Goal: Information Seeking & Learning: Learn about a topic

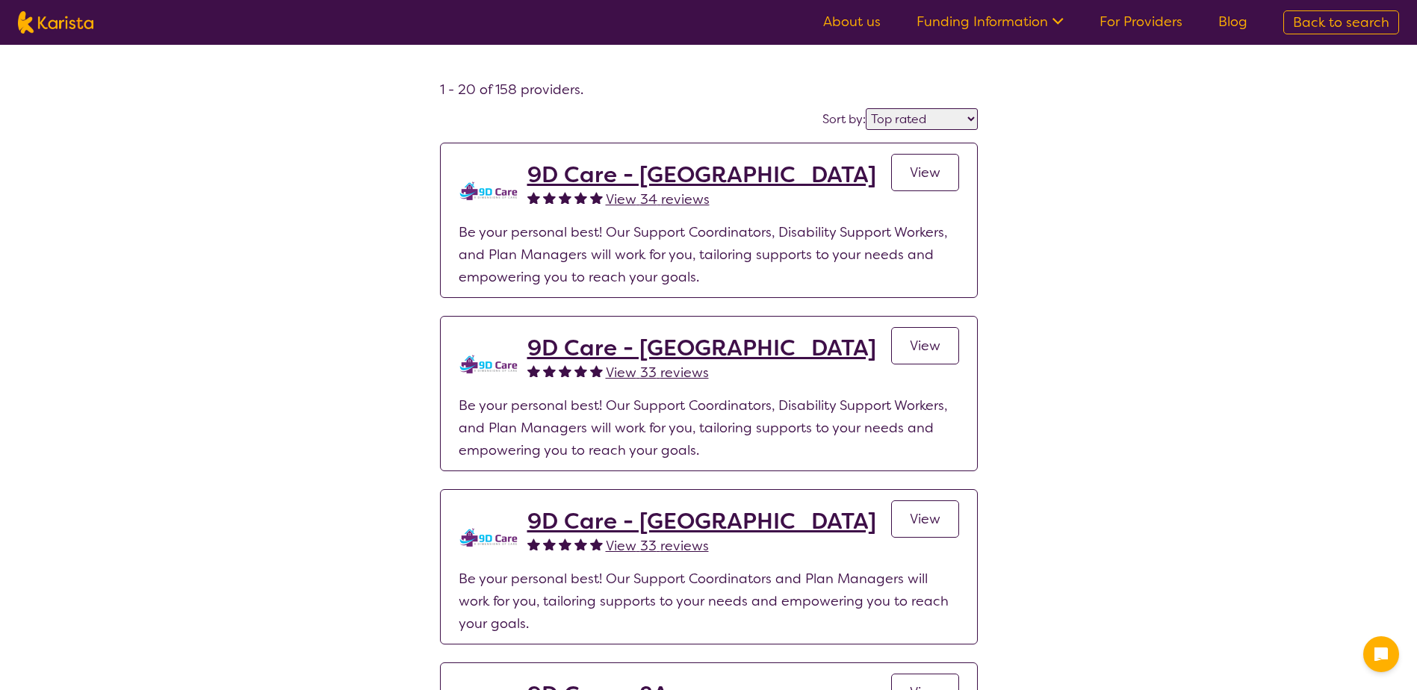
select select "by_score"
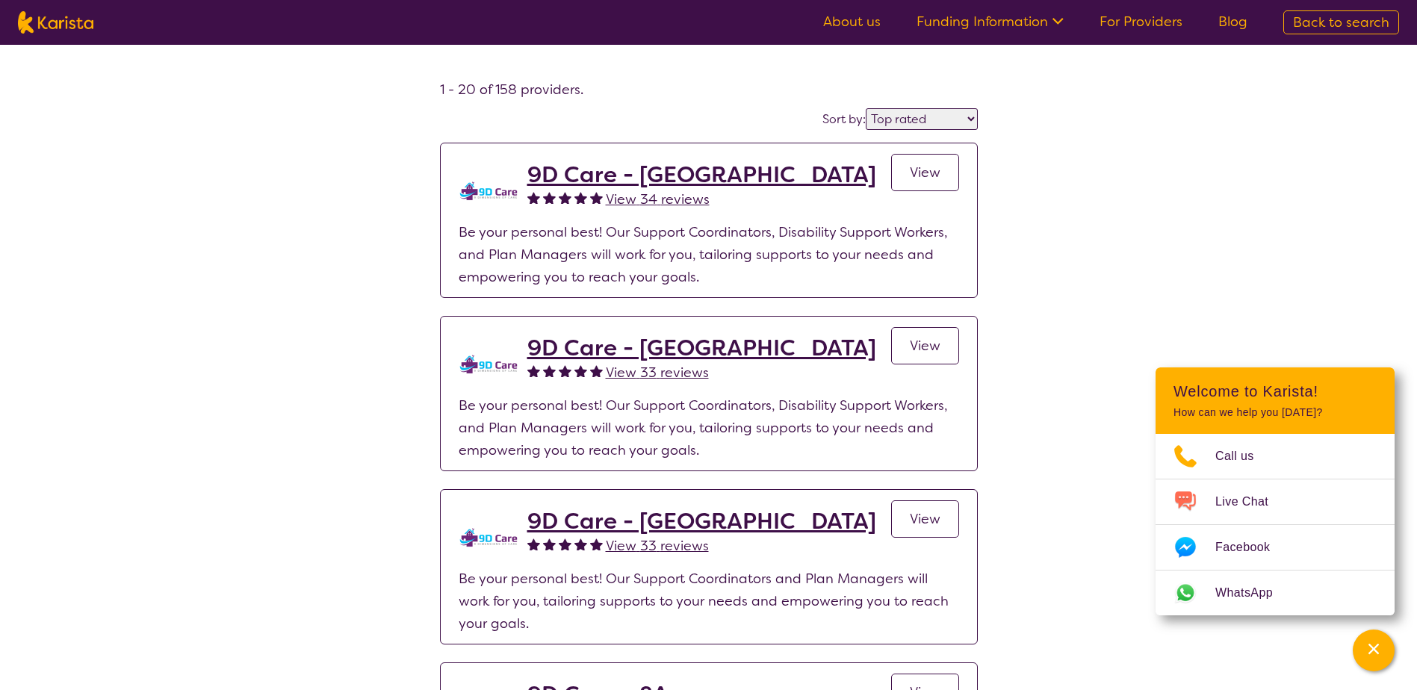
click at [1340, 20] on span "Back to search" at bounding box center [1341, 22] width 96 height 18
select select "Dietitian"
select select "CH"
select select "NDIS"
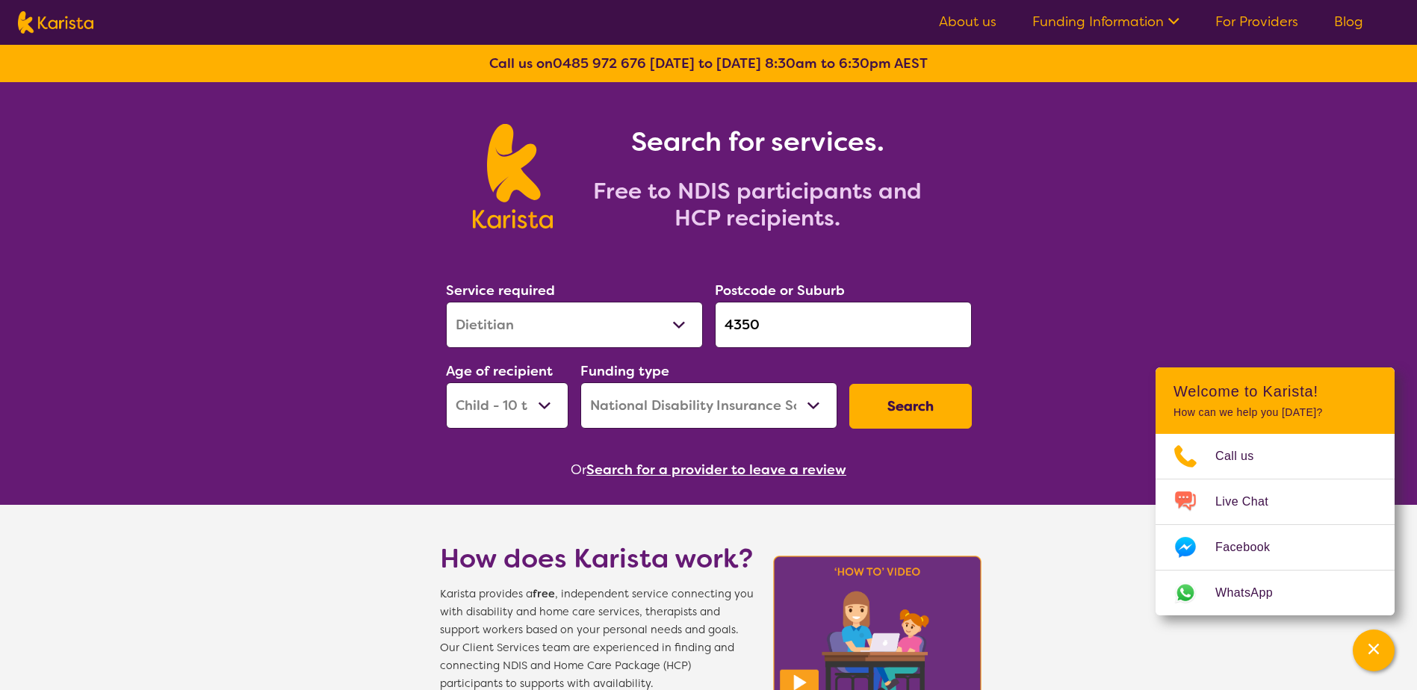
click at [683, 323] on select "Allied Health Assistant Assessment ([MEDICAL_DATA] or [MEDICAL_DATA]) Behaviour…" at bounding box center [574, 325] width 257 height 46
select select "Support worker"
click at [446, 302] on select "Allied Health Assistant Assessment ([MEDICAL_DATA] or [MEDICAL_DATA]) Behaviour…" at bounding box center [574, 325] width 257 height 46
